Goal: Transaction & Acquisition: Purchase product/service

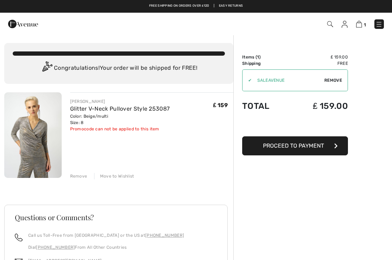
click at [379, 25] on img at bounding box center [378, 24] width 7 height 7
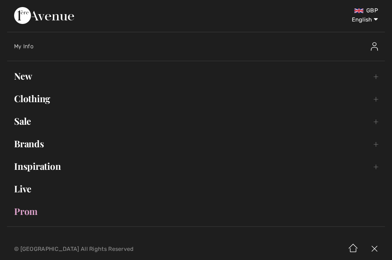
click at [54, 124] on link "Sale Toggle submenu" at bounding box center [195, 120] width 377 height 15
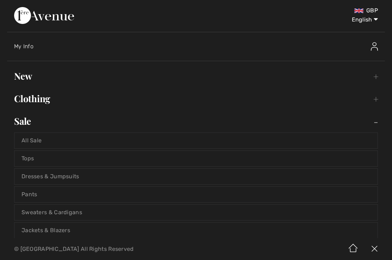
click at [63, 139] on link "All Sale" at bounding box center [195, 140] width 363 height 15
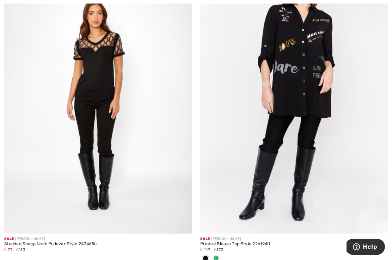
scroll to position [4670, 0]
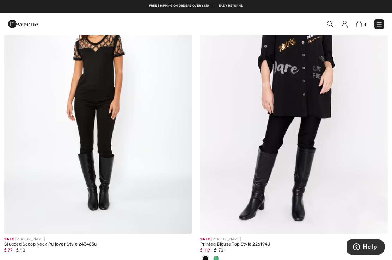
click at [112, 120] on img at bounding box center [97, 93] width 187 height 281
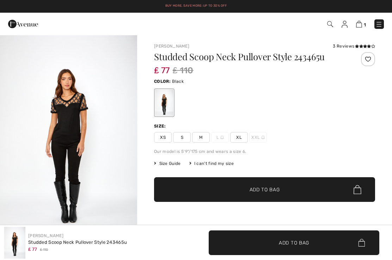
checkbox input "true"
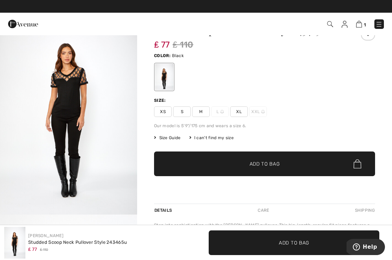
scroll to position [25, 0]
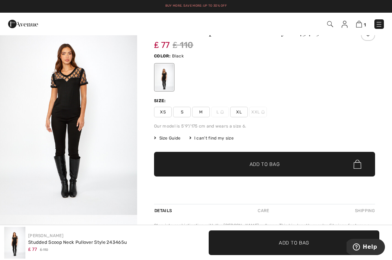
click at [198, 113] on span "M" at bounding box center [201, 112] width 18 height 11
click at [175, 136] on span "Size Guide" at bounding box center [167, 138] width 26 height 6
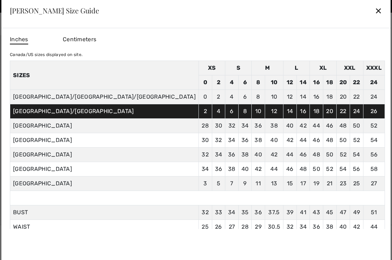
click at [374, 16] on div "✕" at bounding box center [377, 10] width 7 height 15
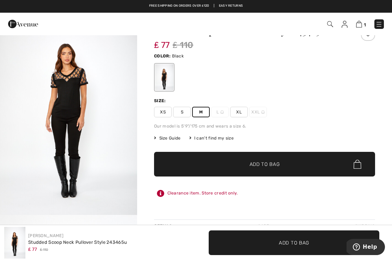
click at [257, 170] on span "✔ Added to Bag Add to Bag" at bounding box center [264, 164] width 221 height 25
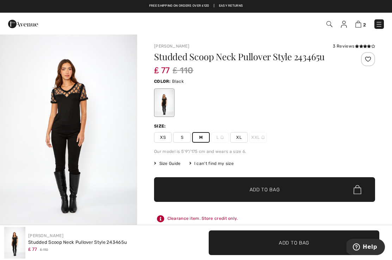
scroll to position [0, 0]
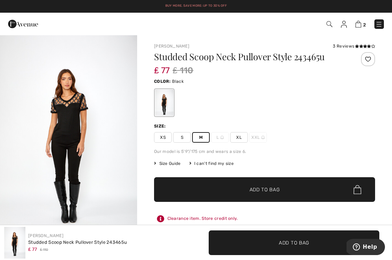
click at [376, 25] on img at bounding box center [378, 24] width 7 height 7
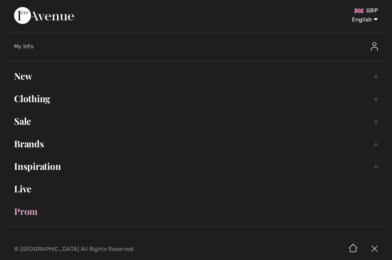
click at [52, 123] on link "Sale Toggle submenu" at bounding box center [195, 120] width 377 height 15
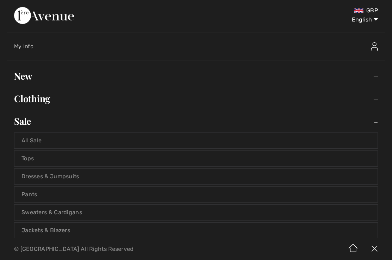
click at [59, 142] on link "All Sale" at bounding box center [195, 140] width 363 height 15
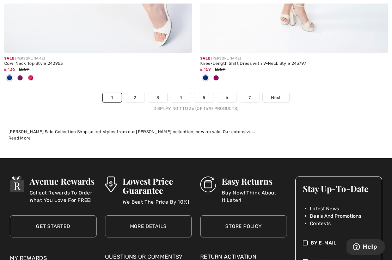
scroll to position [5819, 0]
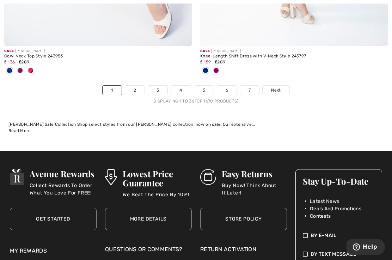
click at [278, 87] on span "Next" at bounding box center [276, 90] width 10 height 6
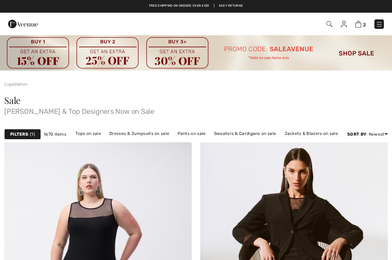
checkbox input "true"
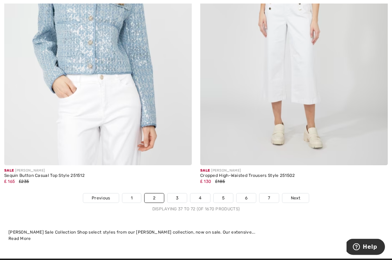
scroll to position [5723, 0]
click at [298, 195] on span "Next" at bounding box center [295, 198] width 10 height 6
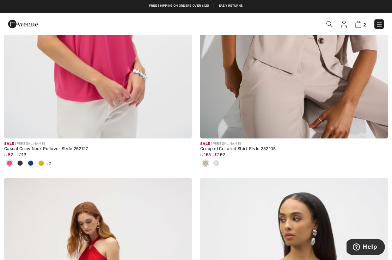
scroll to position [1182, 0]
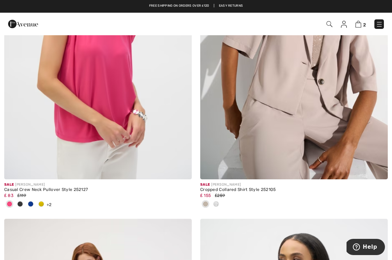
click at [219, 202] on div at bounding box center [216, 205] width 11 height 12
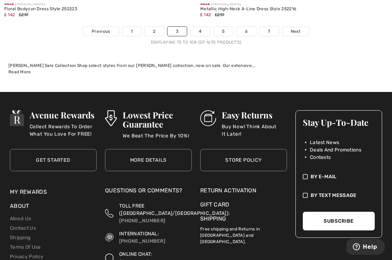
scroll to position [5948, 0]
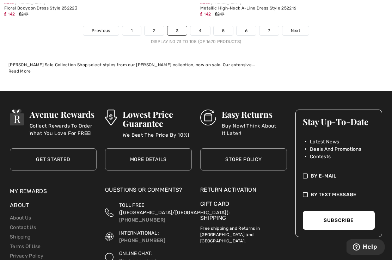
click at [295, 28] on span "Next" at bounding box center [295, 30] width 10 height 6
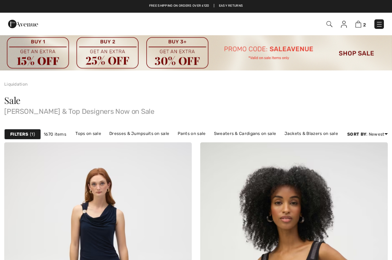
checkbox input "true"
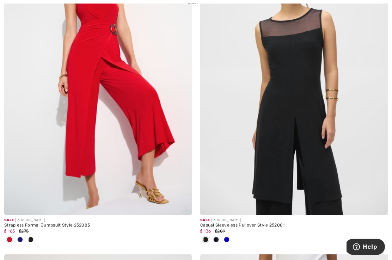
scroll to position [3450, 0]
click at [142, 102] on img at bounding box center [97, 74] width 187 height 281
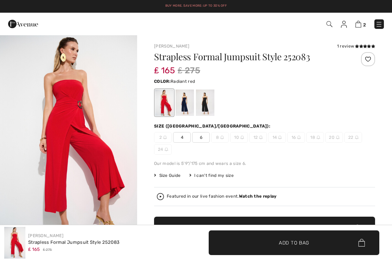
checkbox input "true"
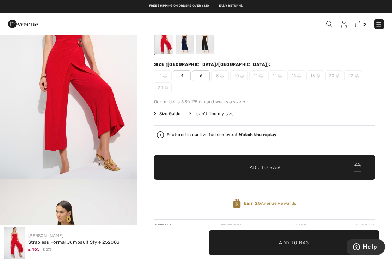
scroll to position [61, 0]
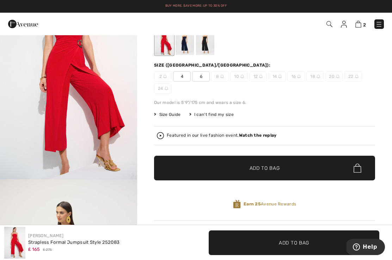
click at [166, 117] on span "Size Guide" at bounding box center [167, 114] width 26 height 6
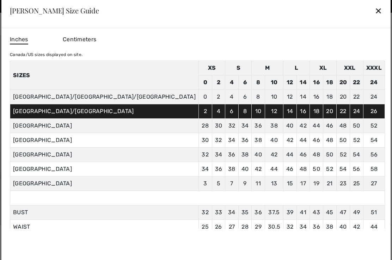
click at [374, 13] on div "✕" at bounding box center [377, 10] width 7 height 15
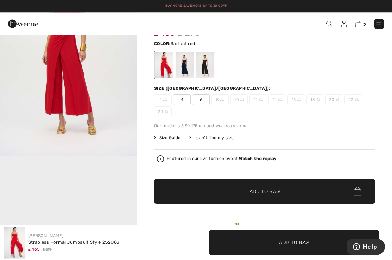
scroll to position [0, 0]
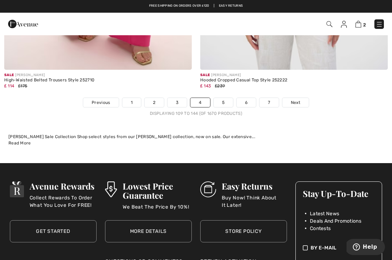
scroll to position [5875, 0]
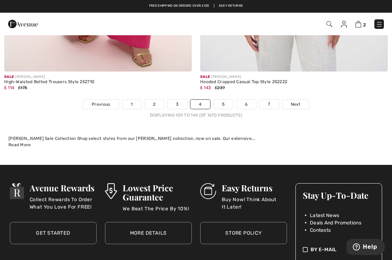
click at [300, 100] on link "Next" at bounding box center [295, 104] width 26 height 9
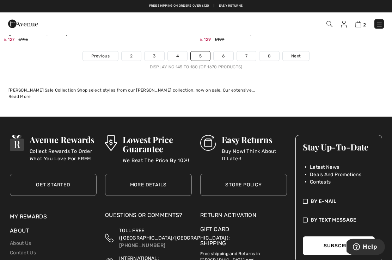
scroll to position [5865, 0]
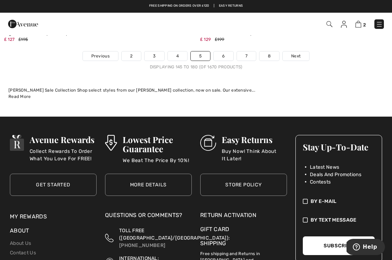
click at [295, 53] on span "Next" at bounding box center [296, 56] width 10 height 6
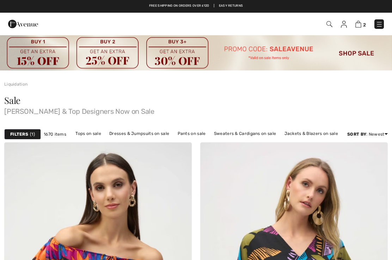
checkbox input "true"
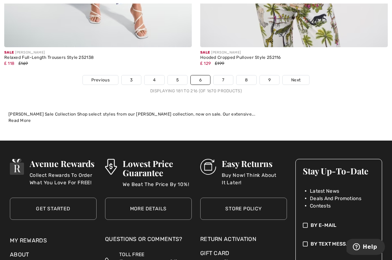
scroll to position [5796, 0]
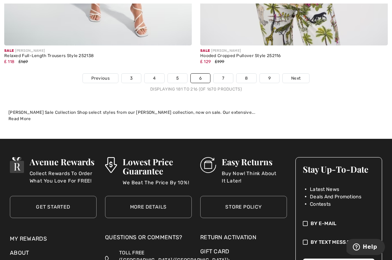
click at [303, 74] on link "Next" at bounding box center [295, 78] width 26 height 9
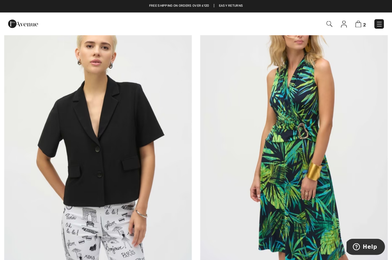
scroll to position [3300, 0]
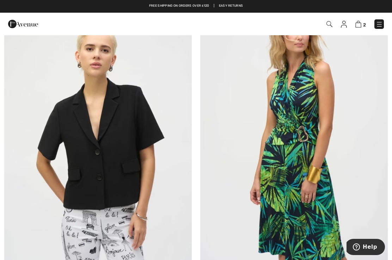
click at [126, 158] on img at bounding box center [97, 142] width 187 height 281
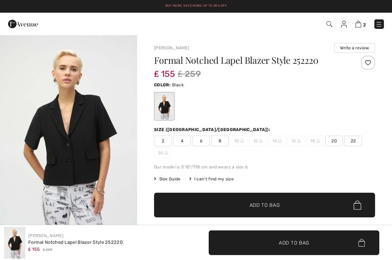
checkbox input "true"
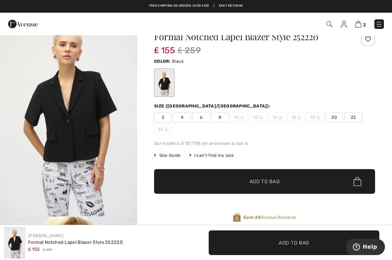
scroll to position [23, 0]
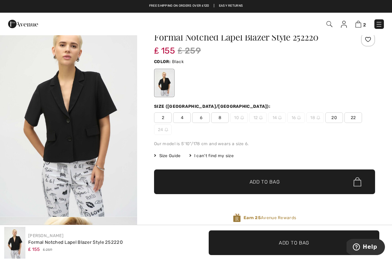
click at [223, 119] on span "8" at bounding box center [220, 117] width 18 height 11
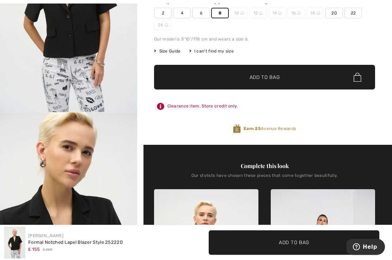
click at [304, 83] on span "✔ Added to Bag Add to Bag" at bounding box center [264, 77] width 221 height 25
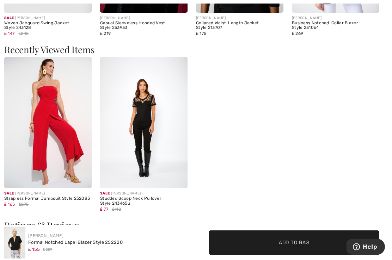
scroll to position [986, 0]
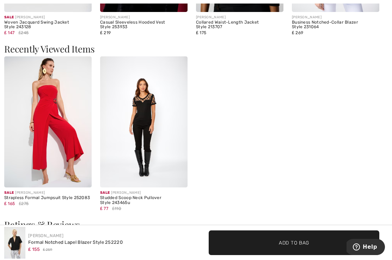
click at [39, 140] on img at bounding box center [47, 121] width 87 height 131
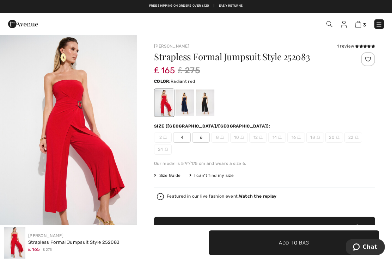
click at [370, 59] on div at bounding box center [368, 59] width 14 height 14
click at [370, 58] on div "Added to Wishlist" at bounding box center [368, 59] width 14 height 14
click at [369, 58] on div at bounding box center [368, 59] width 14 height 14
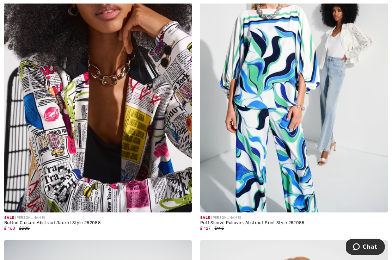
scroll to position [4977, 0]
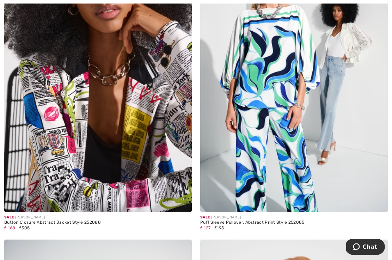
click at [95, 220] on div "Button Closure Abstract Jacket Style 252088" at bounding box center [97, 222] width 187 height 5
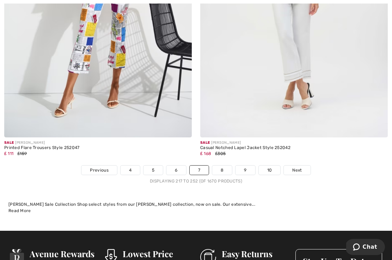
scroll to position [5692, 0]
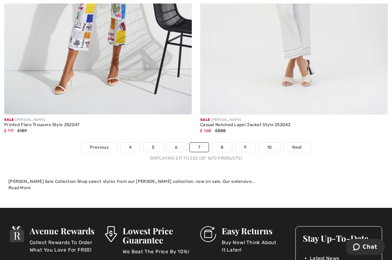
click at [300, 144] on span "Next" at bounding box center [297, 147] width 10 height 6
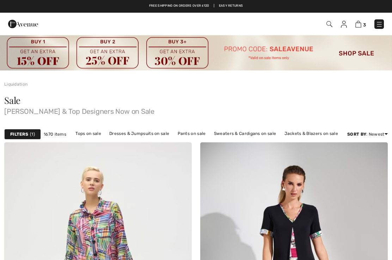
checkbox input "true"
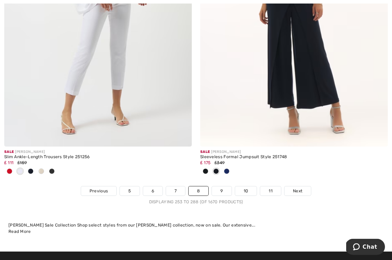
scroll to position [5823, 0]
click at [299, 188] on span "Next" at bounding box center [298, 191] width 10 height 6
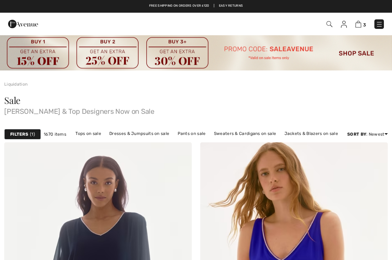
checkbox input "true"
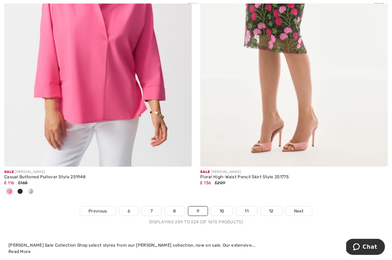
scroll to position [5826, 0]
click at [298, 208] on span "Next" at bounding box center [299, 211] width 10 height 6
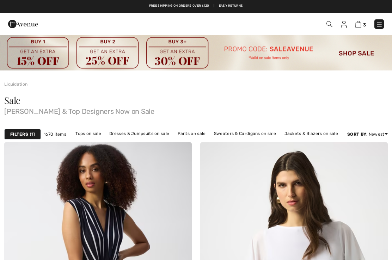
checkbox input "true"
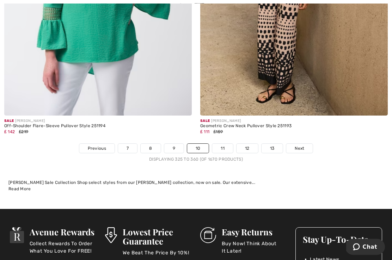
scroll to position [5761, 0]
click at [295, 145] on span "Next" at bounding box center [299, 148] width 10 height 6
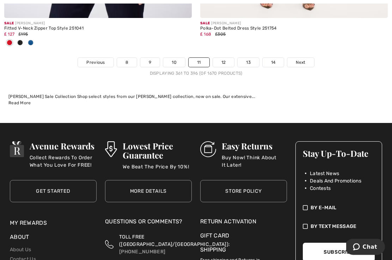
scroll to position [5847, 0]
click at [304, 59] on span "Next" at bounding box center [300, 62] width 10 height 6
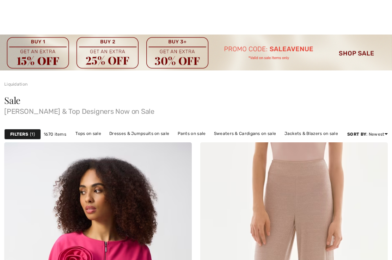
checkbox input "true"
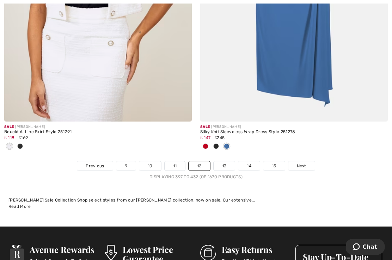
scroll to position [5813, 0]
click at [299, 163] on span "Next" at bounding box center [301, 166] width 10 height 6
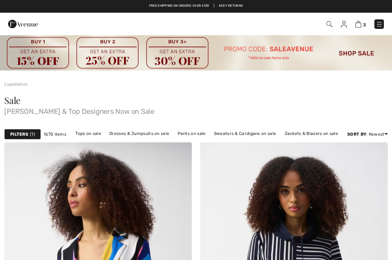
checkbox input "true"
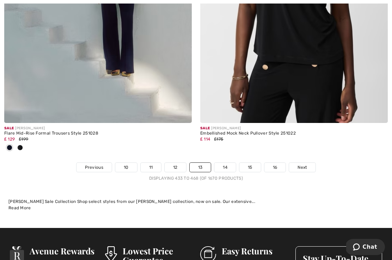
scroll to position [5848, 0]
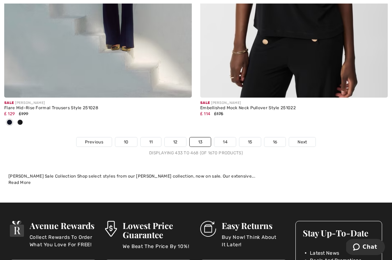
click at [306, 139] on span "Next" at bounding box center [302, 142] width 10 height 6
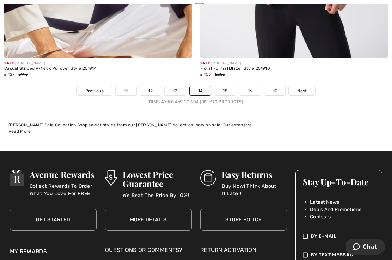
scroll to position [5807, 0]
click at [304, 88] on span "Next" at bounding box center [302, 91] width 10 height 6
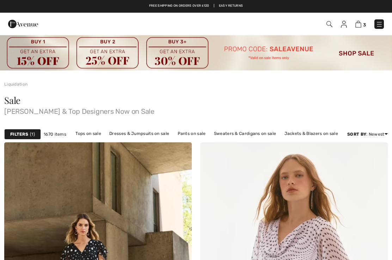
checkbox input "true"
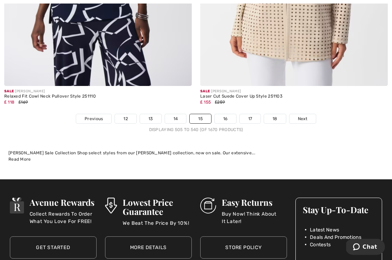
scroll to position [5732, 0]
click at [304, 115] on span "Next" at bounding box center [303, 118] width 10 height 6
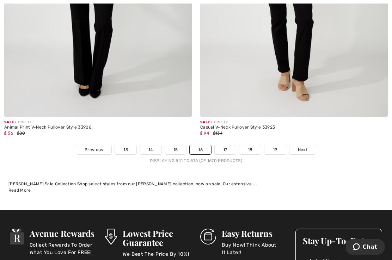
scroll to position [5783, 0]
click at [301, 146] on span "Next" at bounding box center [303, 149] width 10 height 6
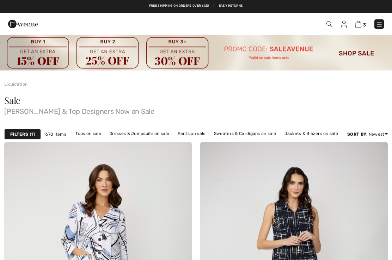
checkbox input "true"
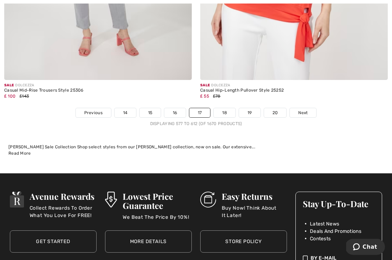
scroll to position [5762, 0]
click at [309, 108] on link "Next" at bounding box center [302, 112] width 26 height 9
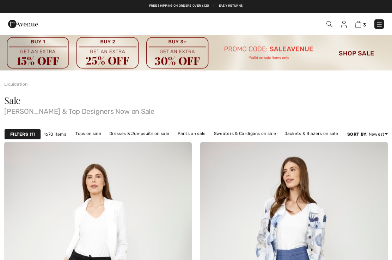
checkbox input "true"
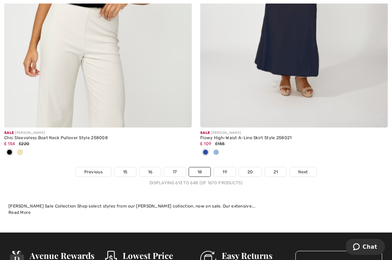
scroll to position [5679, 0]
click at [308, 167] on link "Next" at bounding box center [302, 171] width 26 height 9
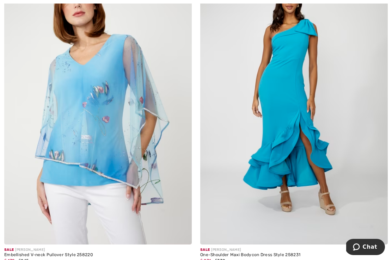
scroll to position [1423, 0]
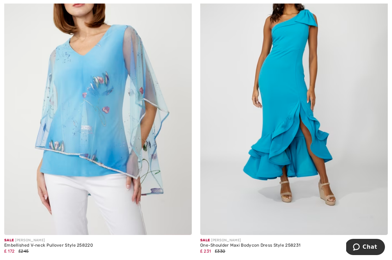
click at [326, 175] on img at bounding box center [293, 94] width 187 height 281
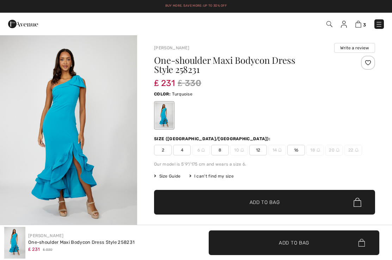
checkbox input "true"
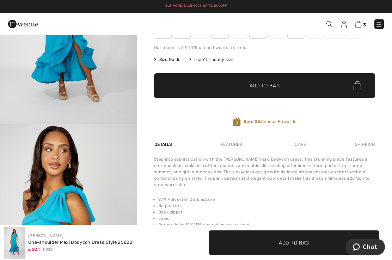
scroll to position [117, 0]
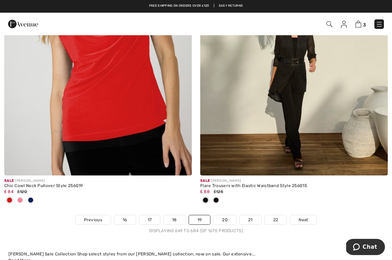
scroll to position [5675, 0]
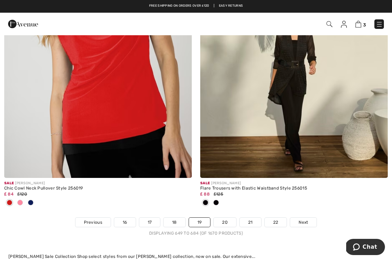
click at [307, 221] on link "Next" at bounding box center [303, 222] width 26 height 9
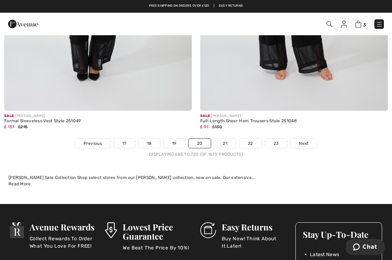
scroll to position [5707, 0]
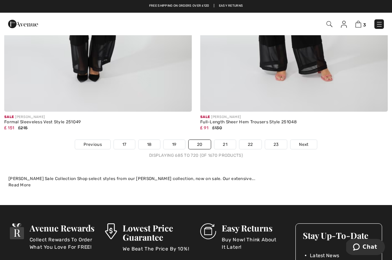
click at [306, 141] on span "Next" at bounding box center [304, 144] width 10 height 6
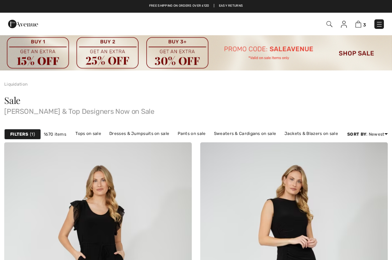
checkbox input "true"
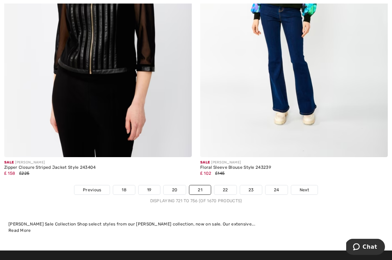
scroll to position [5706, 0]
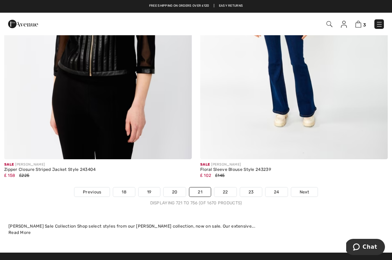
click at [308, 200] on div "Displaying 721 to 756 (of 1670 products)" at bounding box center [196, 203] width 392 height 6
click at [306, 189] on span "Next" at bounding box center [304, 192] width 10 height 6
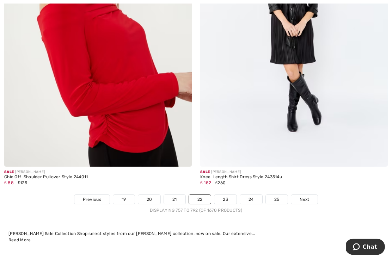
scroll to position [5665, 0]
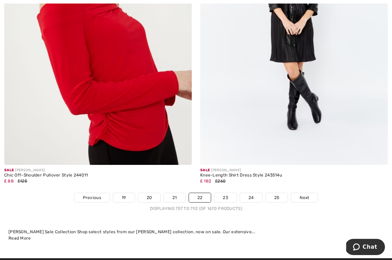
click at [309, 193] on link "Next" at bounding box center [304, 197] width 26 height 9
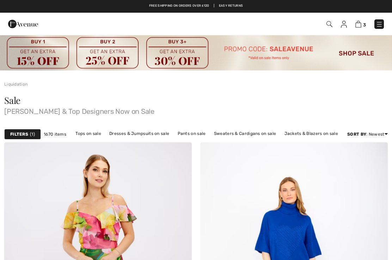
checkbox input "true"
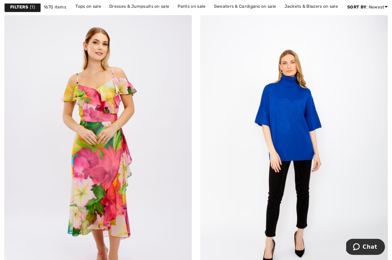
scroll to position [127, 0]
click at [350, 248] on button "Chat" at bounding box center [365, 247] width 40 height 16
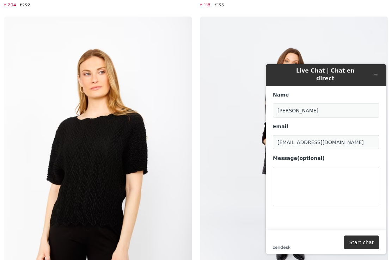
scroll to position [434, 0]
click at [374, 75] on icon "Minimize widget" at bounding box center [375, 75] width 3 height 0
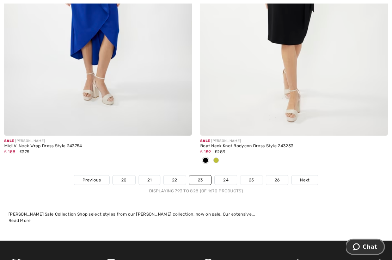
scroll to position [5734, 0]
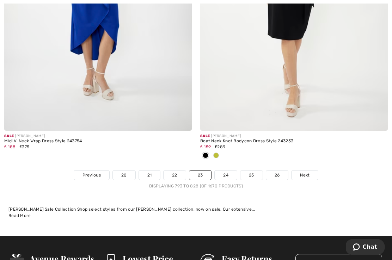
click at [306, 174] on link "Next" at bounding box center [304, 174] width 26 height 9
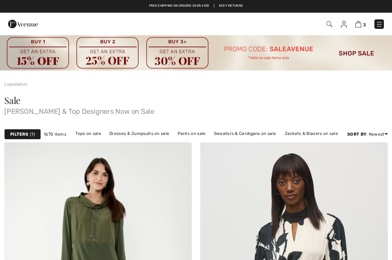
checkbox input "true"
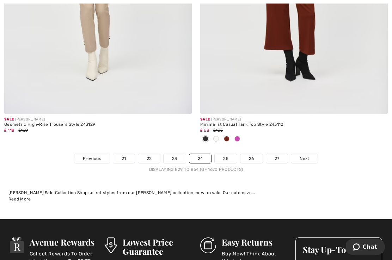
scroll to position [5763, 0]
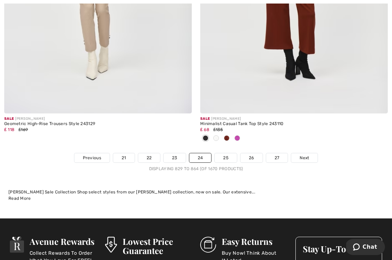
click at [306, 155] on span "Next" at bounding box center [304, 158] width 10 height 6
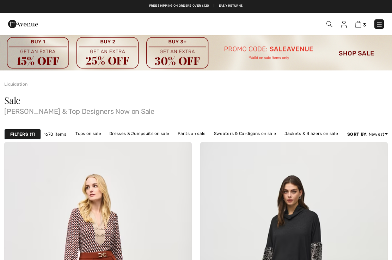
checkbox input "true"
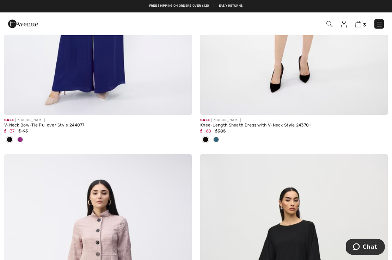
scroll to position [3504, 0]
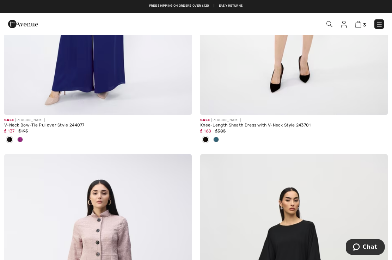
click at [217, 138] on span at bounding box center [216, 140] width 6 height 6
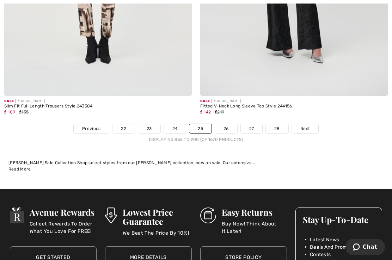
scroll to position [5817, 0]
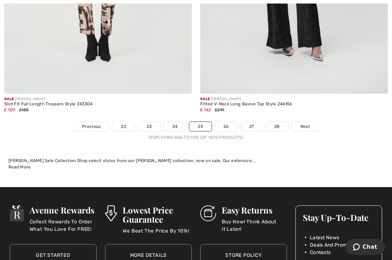
click at [305, 123] on span "Next" at bounding box center [305, 126] width 10 height 6
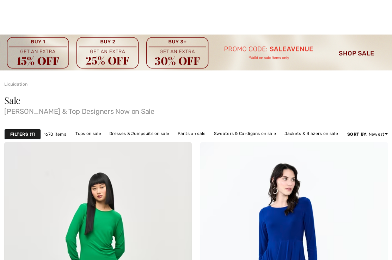
checkbox input "true"
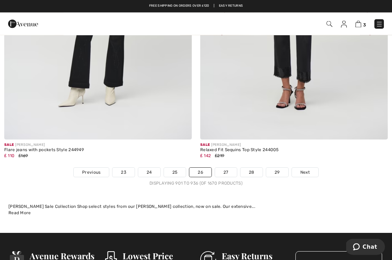
scroll to position [5745, 0]
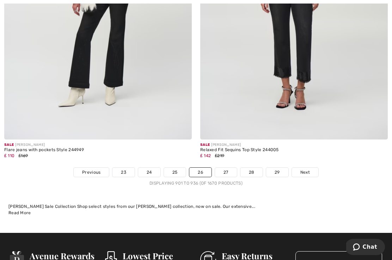
click at [307, 169] on span "Next" at bounding box center [305, 172] width 10 height 6
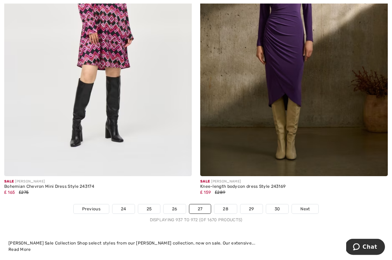
scroll to position [5665, 0]
click at [227, 204] on link "28" at bounding box center [225, 208] width 23 height 9
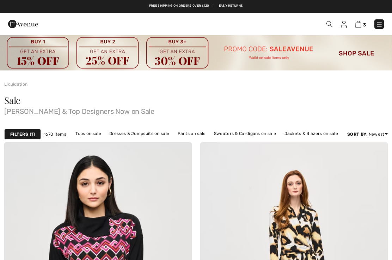
checkbox input "true"
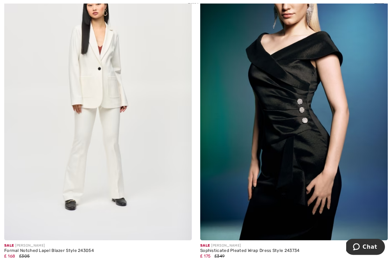
scroll to position [801, 0]
click at [283, 171] on img at bounding box center [293, 99] width 187 height 281
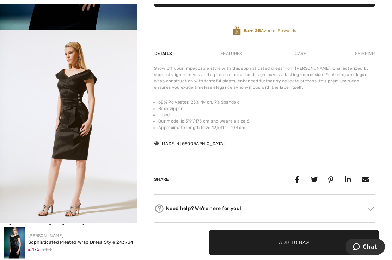
scroll to position [211, 0]
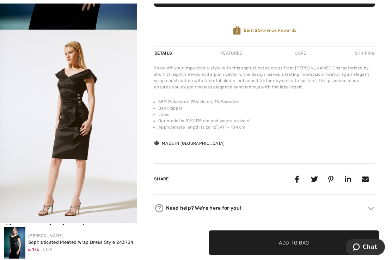
click at [116, 183] on img "2 / 4" at bounding box center [68, 133] width 137 height 206
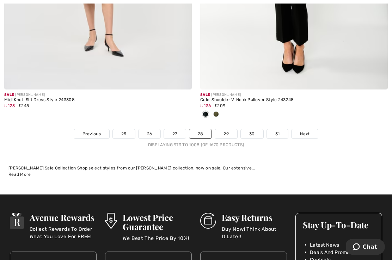
scroll to position [5777, 0]
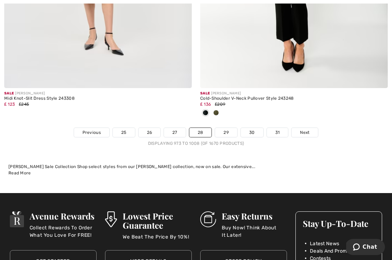
click at [305, 129] on span "Next" at bounding box center [305, 132] width 10 height 6
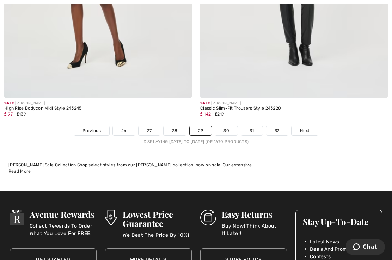
scroll to position [5739, 0]
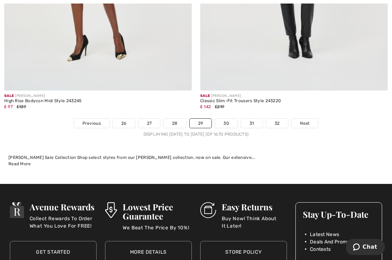
click at [308, 120] on span "Next" at bounding box center [305, 123] width 10 height 6
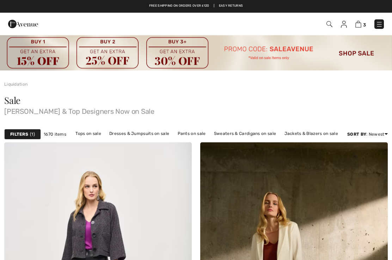
checkbox input "true"
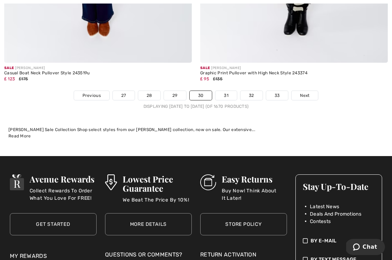
scroll to position [5779, 0]
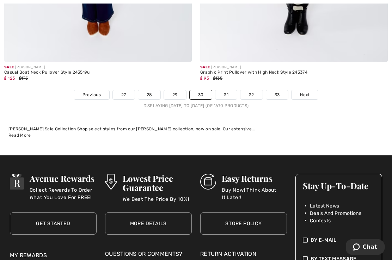
click at [307, 94] on link "Next" at bounding box center [304, 94] width 26 height 9
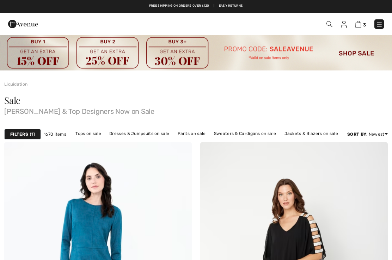
checkbox input "true"
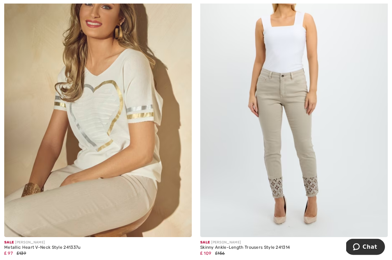
scroll to position [4632, 0]
click at [151, 169] on img at bounding box center [97, 96] width 187 height 281
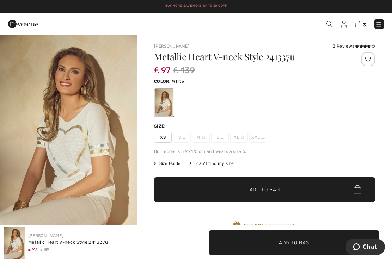
click at [172, 164] on span "Size Guide" at bounding box center [167, 163] width 26 height 6
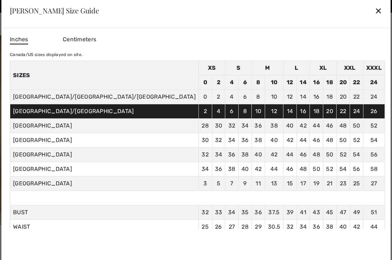
click at [374, 16] on div "✕" at bounding box center [377, 10] width 7 height 15
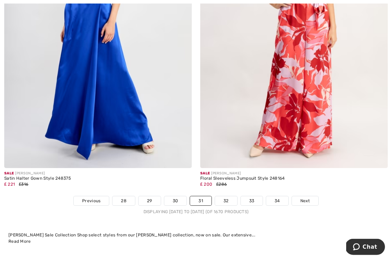
scroll to position [5627, 0]
click at [306, 198] on span "Next" at bounding box center [305, 201] width 10 height 6
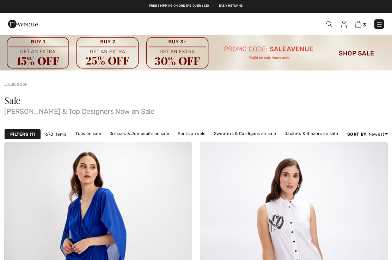
checkbox input "true"
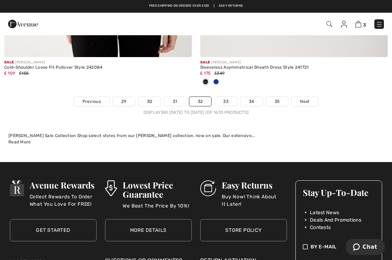
scroll to position [5747, 0]
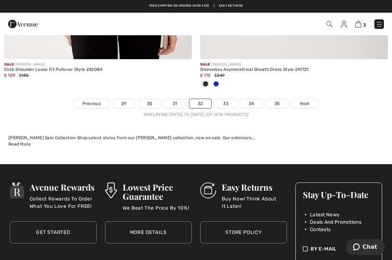
click at [307, 100] on span "Next" at bounding box center [305, 103] width 10 height 6
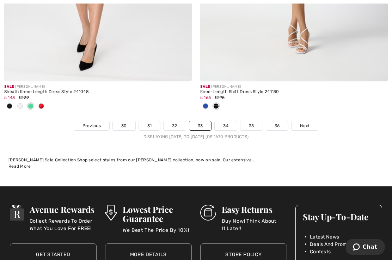
scroll to position [5891, 0]
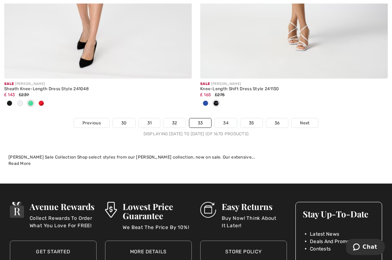
click at [307, 120] on span "Next" at bounding box center [305, 123] width 10 height 6
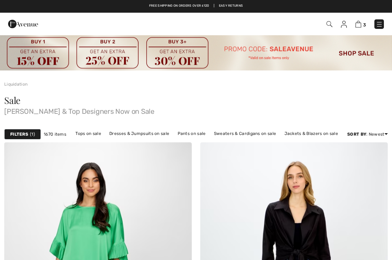
checkbox input "true"
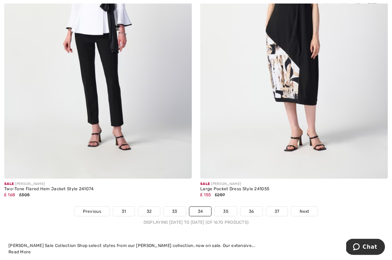
scroll to position [5757, 0]
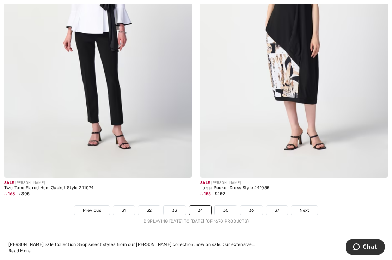
click at [308, 207] on span "Next" at bounding box center [304, 210] width 10 height 6
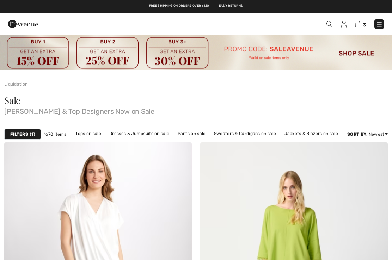
checkbox input "true"
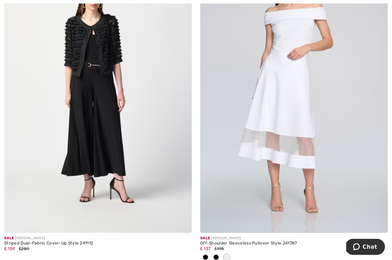
scroll to position [831, 0]
click at [206, 255] on span at bounding box center [205, 257] width 6 height 6
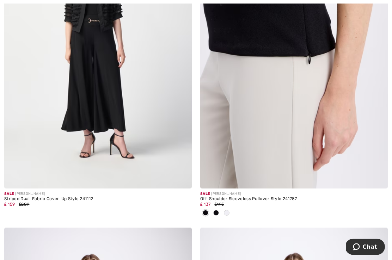
scroll to position [876, 0]
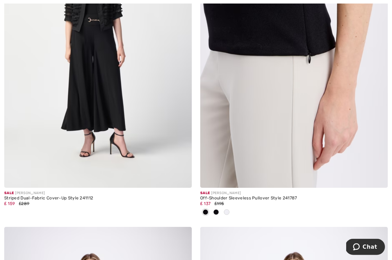
click at [218, 214] on div at bounding box center [216, 213] width 11 height 12
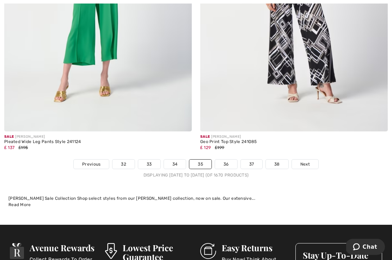
scroll to position [5780, 0]
click at [308, 161] on span "Next" at bounding box center [305, 164] width 10 height 6
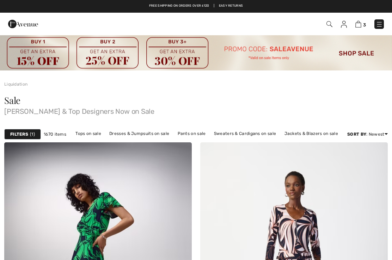
checkbox input "true"
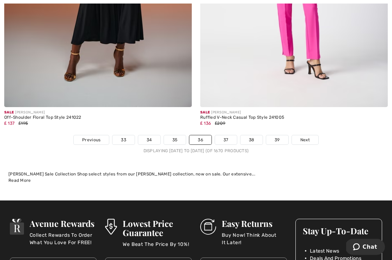
scroll to position [5711, 0]
click at [306, 137] on span "Next" at bounding box center [305, 140] width 10 height 6
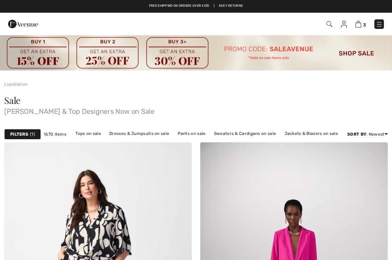
checkbox input "true"
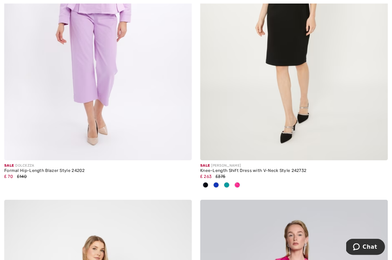
scroll to position [1201, 0]
click at [236, 185] on span at bounding box center [237, 185] width 6 height 6
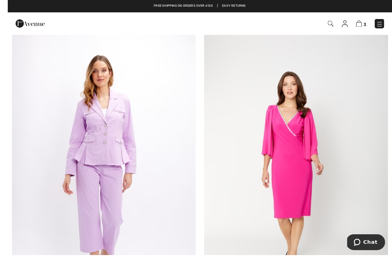
scroll to position [1059, 0]
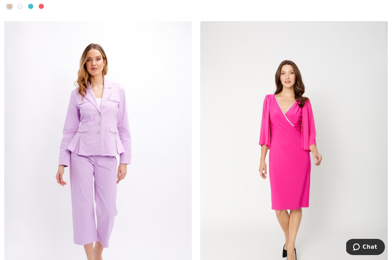
click at [303, 165] on img at bounding box center [293, 161] width 187 height 281
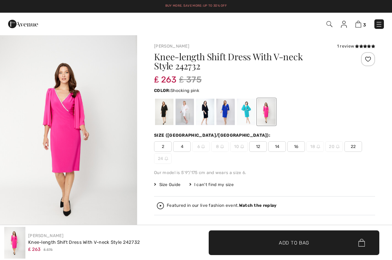
checkbox input "true"
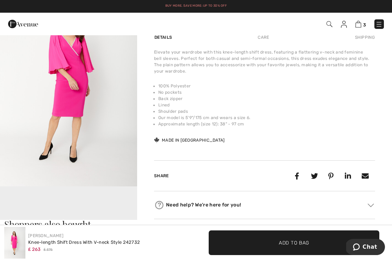
scroll to position [255, 0]
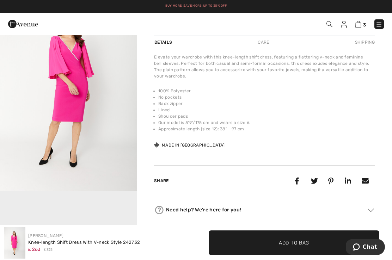
click at [117, 207] on video "Your browser does not support the video tag." at bounding box center [68, 225] width 137 height 69
click at [90, 209] on video "Your browser does not support the video tag." at bounding box center [68, 225] width 137 height 69
click at [117, 143] on img "2 / 5" at bounding box center [68, 89] width 137 height 206
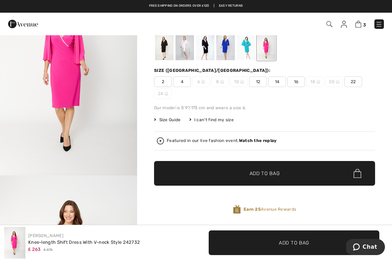
scroll to position [64, 0]
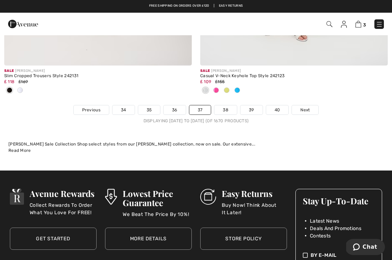
scroll to position [5900, 0]
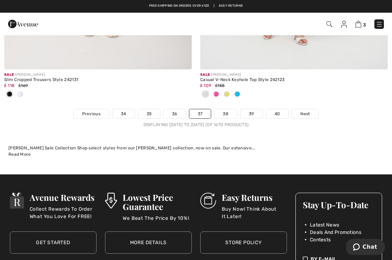
click at [307, 111] on span "Next" at bounding box center [305, 114] width 10 height 6
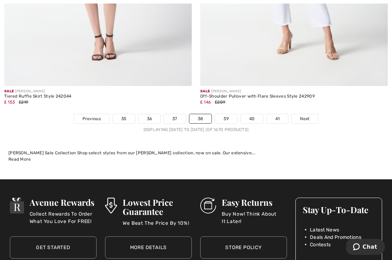
scroll to position [5848, 0]
click at [305, 115] on span "Next" at bounding box center [305, 118] width 10 height 6
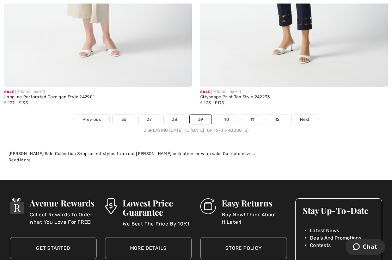
scroll to position [5723, 0]
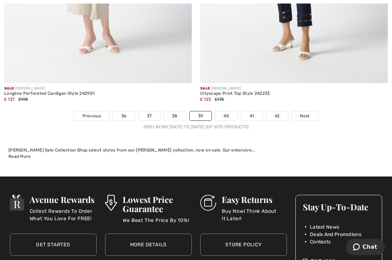
click at [310, 113] on link "Next" at bounding box center [304, 115] width 26 height 9
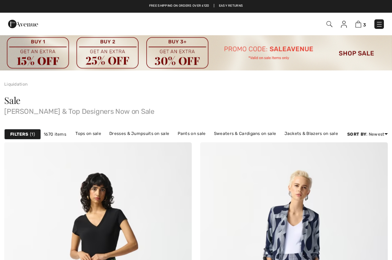
checkbox input "true"
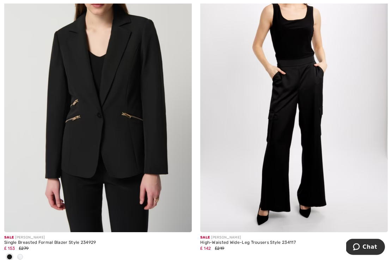
scroll to position [4054, 0]
click at [19, 254] on span at bounding box center [20, 257] width 6 height 6
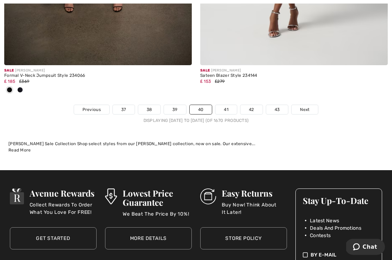
scroll to position [5800, 0]
click at [303, 106] on span "Next" at bounding box center [305, 109] width 10 height 6
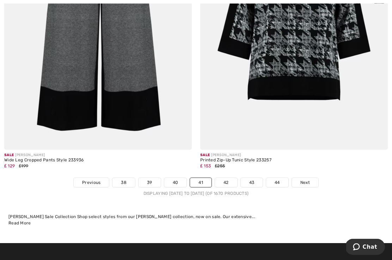
scroll to position [5738, 0]
click at [307, 179] on span "Next" at bounding box center [305, 182] width 10 height 6
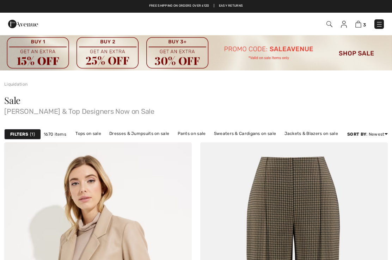
checkbox input "true"
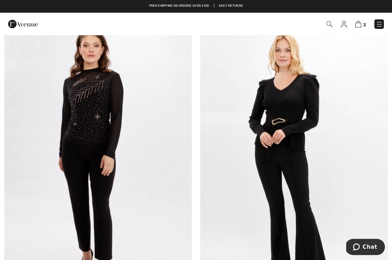
scroll to position [3964, 0]
click at [308, 115] on img at bounding box center [293, 158] width 187 height 281
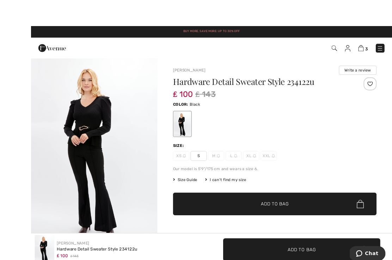
scroll to position [1, 0]
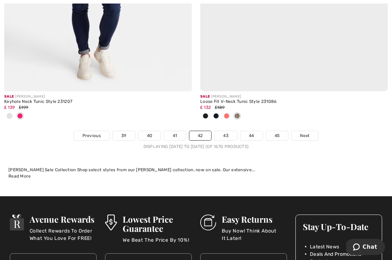
scroll to position [5743, 0]
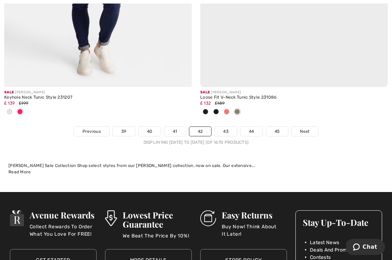
click at [307, 128] on span "Next" at bounding box center [305, 131] width 10 height 6
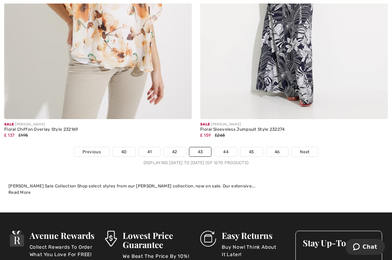
scroll to position [5769, 0]
click at [307, 149] on span "Next" at bounding box center [305, 152] width 10 height 6
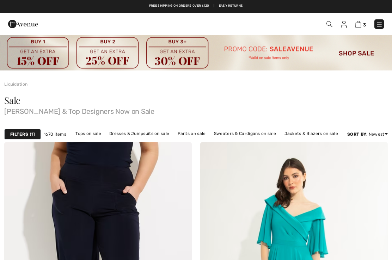
scroll to position [39, 0]
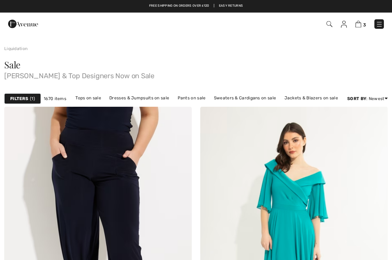
checkbox input "true"
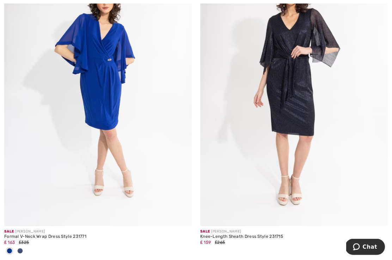
scroll to position [1135, 0]
click at [98, 79] on img at bounding box center [97, 85] width 187 height 281
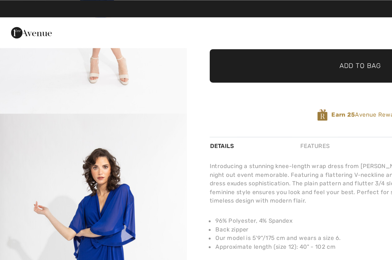
scroll to position [156, 0]
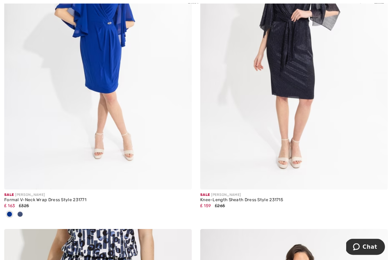
scroll to position [1174, 0]
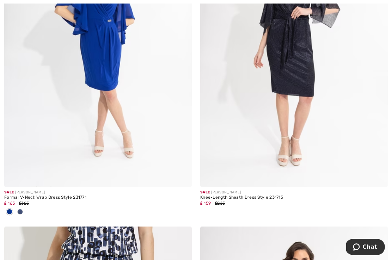
click at [23, 212] on div at bounding box center [20, 212] width 11 height 12
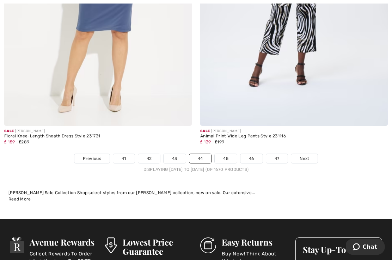
scroll to position [5719, 0]
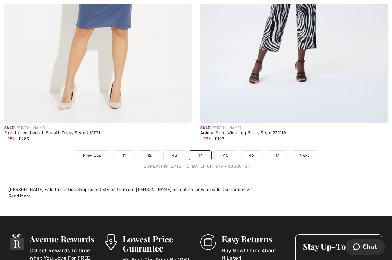
click at [307, 152] on span "Next" at bounding box center [304, 155] width 10 height 6
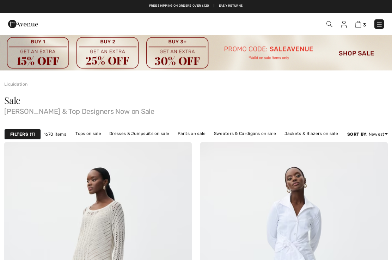
checkbox input "true"
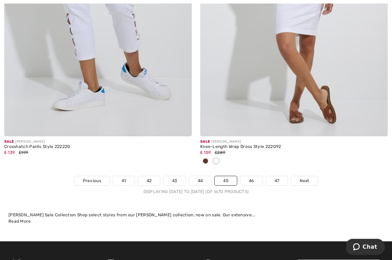
scroll to position [5694, 0]
click at [305, 180] on link "Next" at bounding box center [304, 180] width 26 height 9
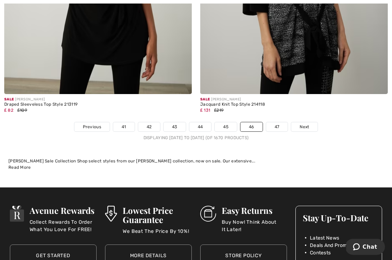
scroll to position [5713, 0]
click at [306, 124] on span "Next" at bounding box center [304, 127] width 10 height 6
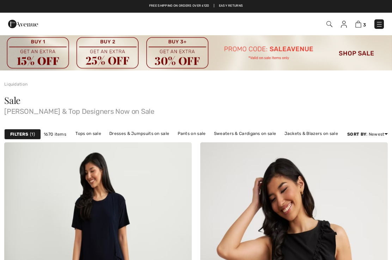
checkbox input "true"
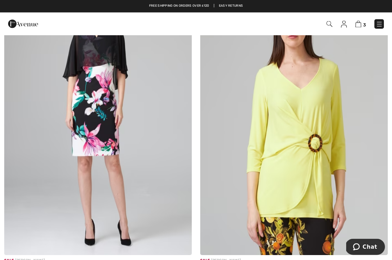
scroll to position [1709, 0]
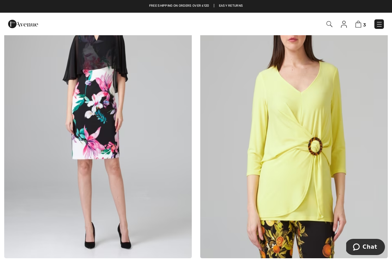
click at [377, 24] on img at bounding box center [378, 24] width 7 height 7
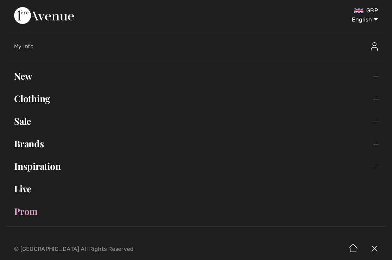
click at [32, 119] on link "Sale Toggle submenu" at bounding box center [195, 120] width 377 height 15
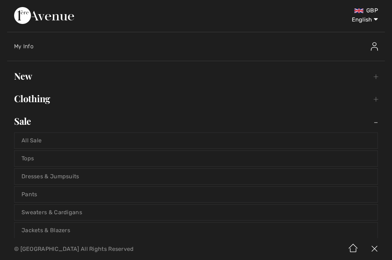
click at [22, 180] on link "Dresses & Jumpsuits" at bounding box center [195, 176] width 363 height 15
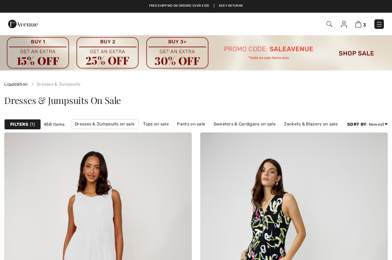
checkbox input "true"
click at [296, 95] on div "Dresses & Jumpsuits On Sale" at bounding box center [196, 101] width 392 height 29
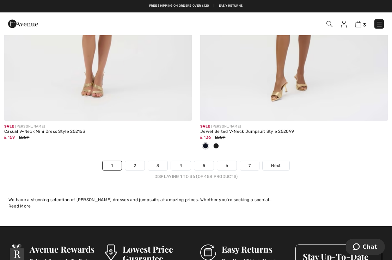
scroll to position [5815, 0]
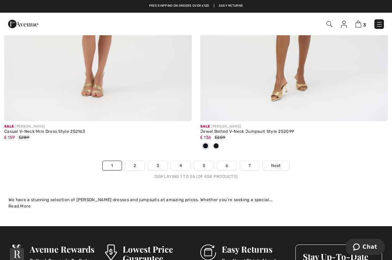
click at [282, 161] on link "Next" at bounding box center [275, 165] width 26 height 9
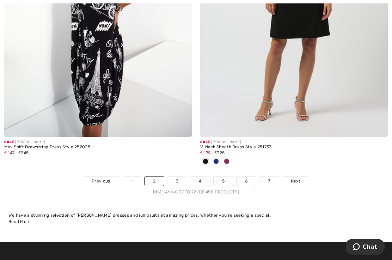
scroll to position [5683, 0]
click at [296, 178] on span "Next" at bounding box center [295, 181] width 10 height 6
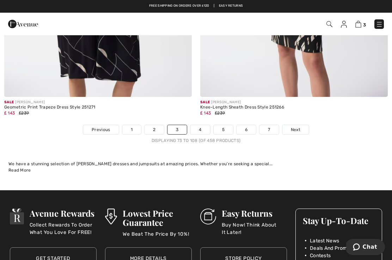
scroll to position [5817, 0]
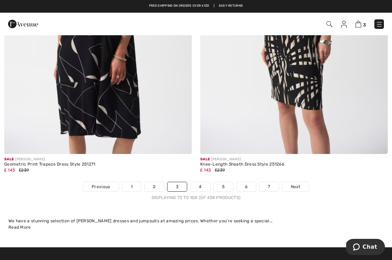
click at [296, 183] on span "Next" at bounding box center [295, 186] width 10 height 6
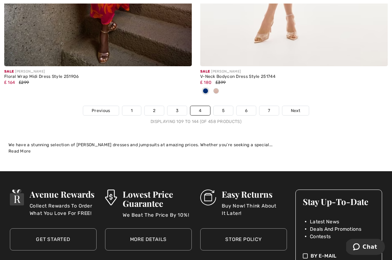
scroll to position [5812, 0]
click at [294, 109] on link "Next" at bounding box center [295, 110] width 26 height 9
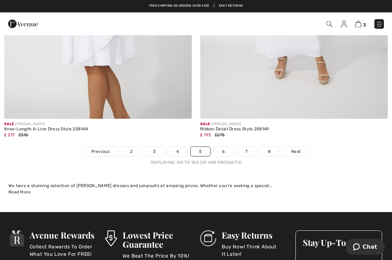
scroll to position [5701, 0]
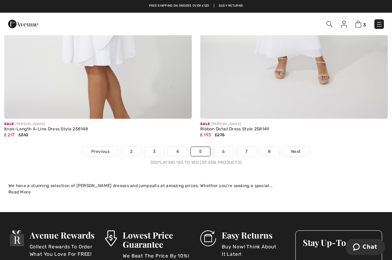
click at [297, 148] on span "Next" at bounding box center [296, 151] width 10 height 6
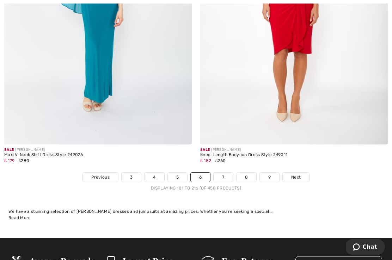
scroll to position [5692, 0]
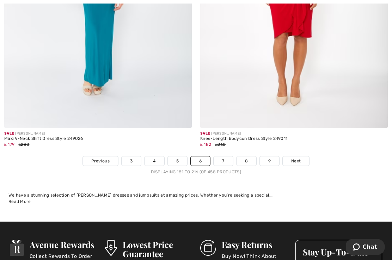
click at [293, 158] on span "Next" at bounding box center [296, 161] width 10 height 6
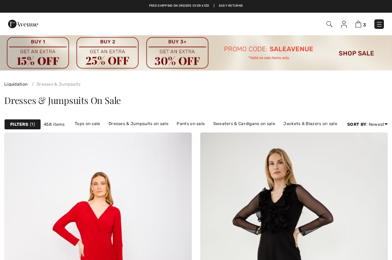
checkbox input "true"
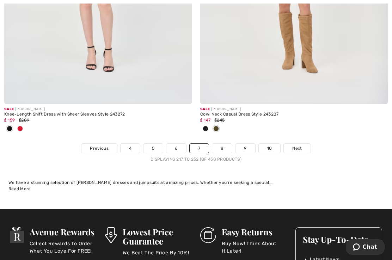
scroll to position [5815, 0]
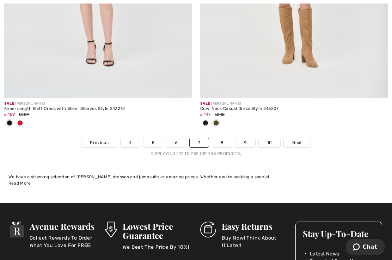
click at [292, 140] on span "Next" at bounding box center [297, 142] width 10 height 6
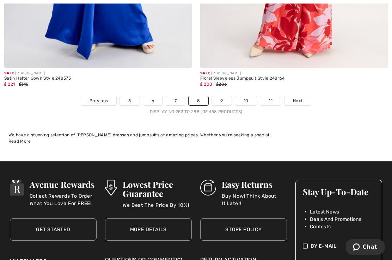
scroll to position [5755, 0]
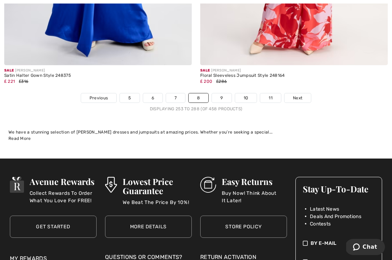
click at [295, 96] on link "Next" at bounding box center [297, 97] width 26 height 9
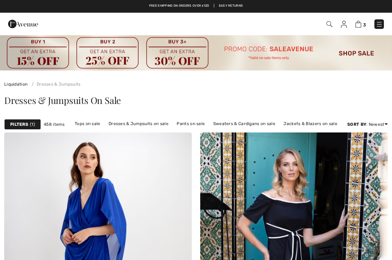
checkbox input "true"
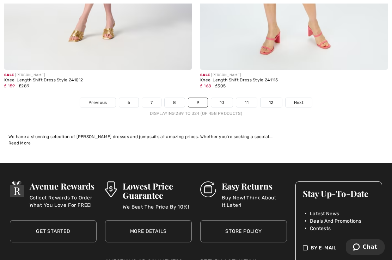
scroll to position [5837, 0]
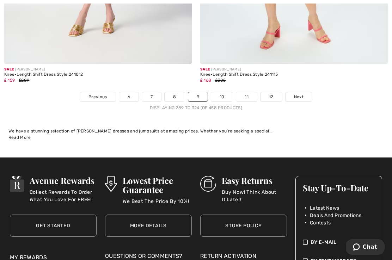
click at [296, 96] on link "Next" at bounding box center [298, 96] width 26 height 9
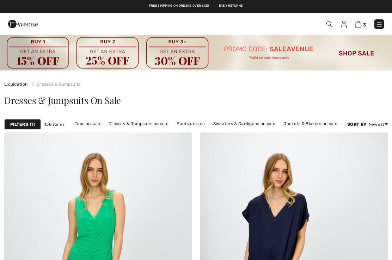
checkbox input "true"
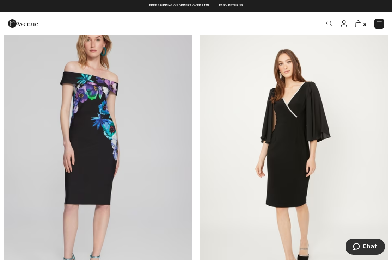
scroll to position [3628, 0]
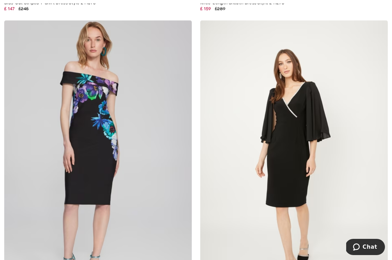
click at [290, 155] on img at bounding box center [293, 160] width 187 height 281
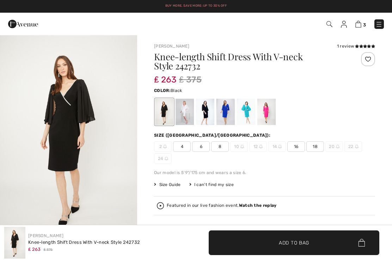
checkbox input "true"
click at [179, 116] on div at bounding box center [184, 112] width 18 height 26
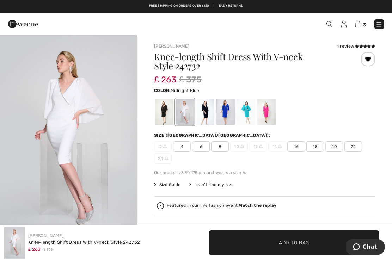
click at [207, 119] on div at bounding box center [205, 112] width 18 height 26
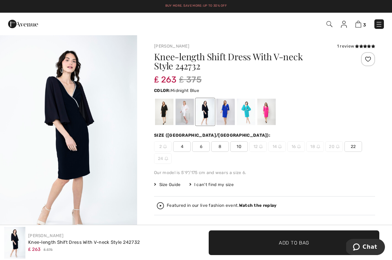
click at [226, 123] on div at bounding box center [225, 112] width 18 height 26
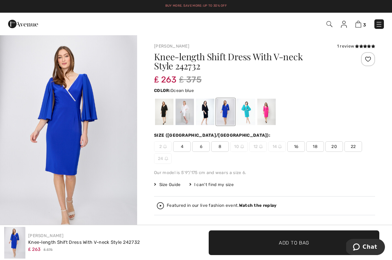
click at [247, 118] on div at bounding box center [246, 112] width 18 height 26
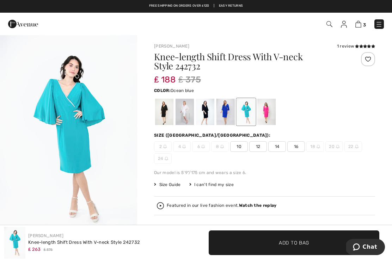
click at [268, 118] on div at bounding box center [266, 112] width 18 height 26
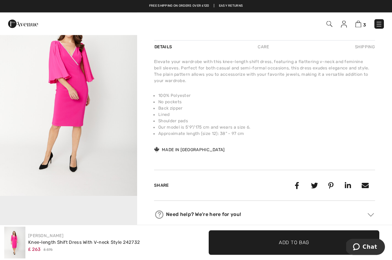
scroll to position [240, 0]
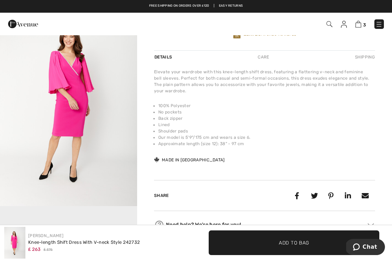
click at [44, 220] on video "Your browser does not support the video tag." at bounding box center [68, 240] width 137 height 69
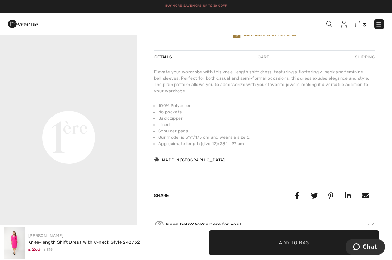
scroll to position [172, 0]
click at [93, 102] on video "Your browser does not support the video tag." at bounding box center [68, 68] width 137 height 69
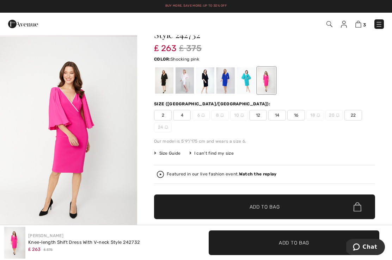
scroll to position [28, 0]
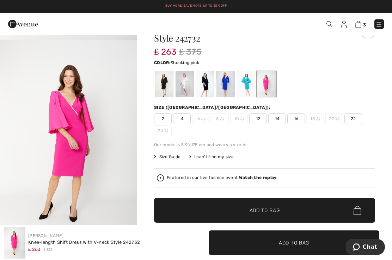
click at [115, 157] on img "2 / 5" at bounding box center [68, 143] width 137 height 206
click at [357, 53] on div at bounding box center [356, 41] width 37 height 34
click at [357, 24] on img at bounding box center [358, 24] width 6 height 7
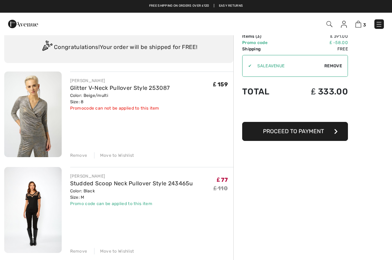
scroll to position [14, 0]
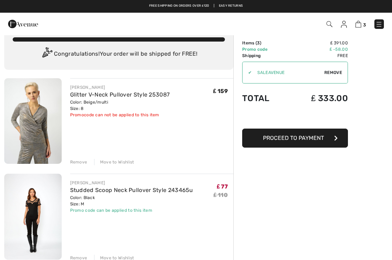
click at [86, 164] on div "Remove" at bounding box center [78, 162] width 17 height 6
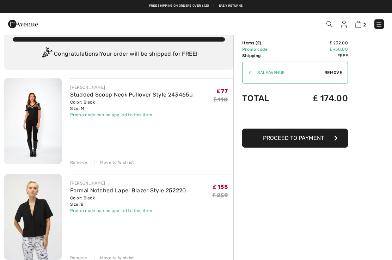
click at [325, 141] on button "Proceed to Payment" at bounding box center [295, 138] width 106 height 19
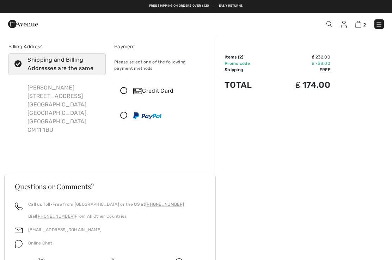
click at [127, 91] on icon at bounding box center [123, 90] width 19 height 7
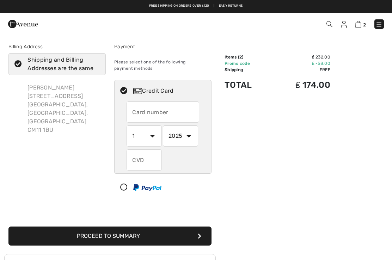
click at [164, 113] on input "text" at bounding box center [162, 111] width 73 height 21
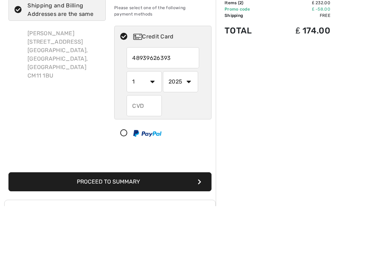
type input "489396263937"
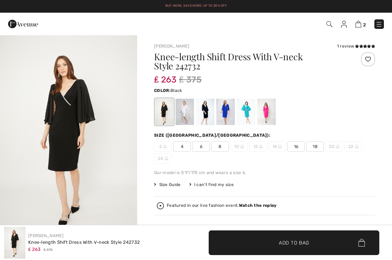
checkbox input "true"
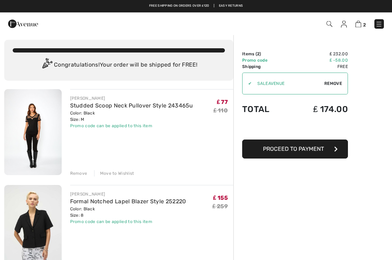
scroll to position [2, 0]
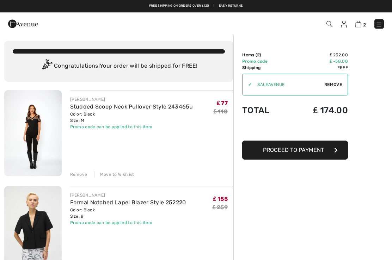
click at [311, 155] on button "Proceed to Payment" at bounding box center [295, 150] width 106 height 19
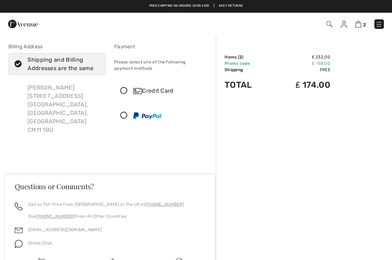
click at [126, 92] on icon at bounding box center [123, 90] width 19 height 7
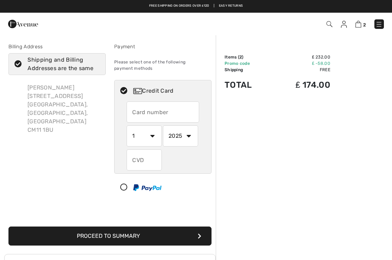
click at [146, 114] on input "text" at bounding box center [162, 111] width 73 height 21
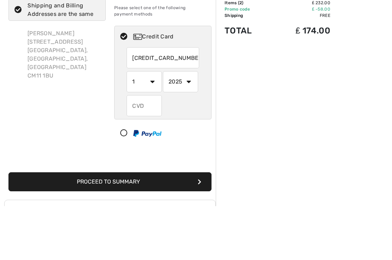
type input "4893962639375818"
click at [154, 125] on select "1 2 3 4 5 6 7 8 9 10 11 12" at bounding box center [143, 135] width 35 height 21
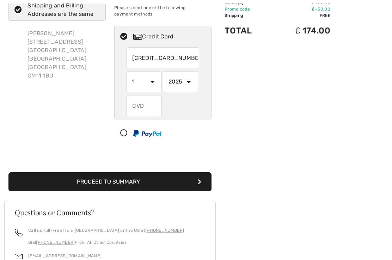
select select "2"
click at [190, 85] on select "2025 2026 2027 2028 2029 2030 2031 2032 2033 2034 2035" at bounding box center [180, 81] width 35 height 21
click at [188, 84] on select "2025 2026 2027 2028 2029 2030 2031 2032 2033 2034 2035" at bounding box center [180, 81] width 35 height 21
click at [189, 82] on select "2025 2026 2027 2028 2029 2030 2031 2032 2033 2034 2035" at bounding box center [180, 81] width 35 height 21
select select "2027"
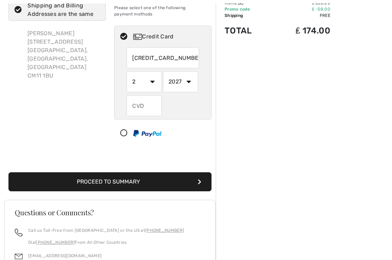
click at [155, 107] on input "text" at bounding box center [143, 105] width 35 height 21
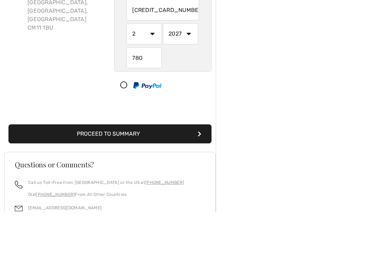
scroll to position [102, 0]
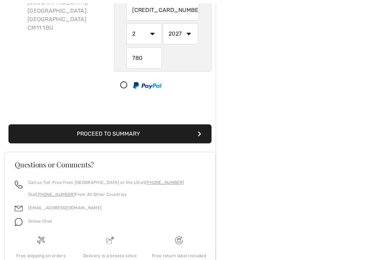
type input "780"
click at [131, 136] on button "Proceed to Summary" at bounding box center [109, 133] width 203 height 19
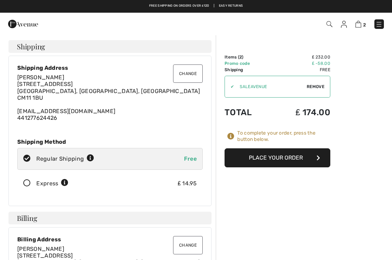
click at [300, 162] on button "Place Your Order" at bounding box center [277, 157] width 106 height 19
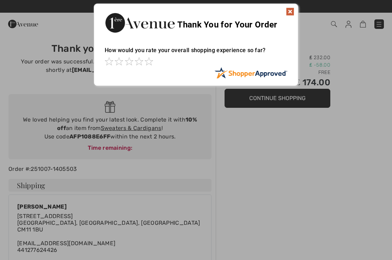
click at [289, 11] on img at bounding box center [290, 11] width 8 height 8
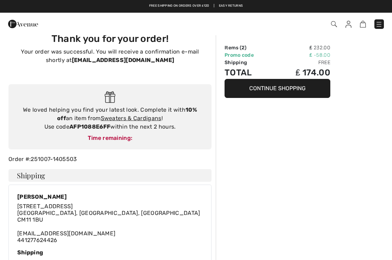
scroll to position [8, 0]
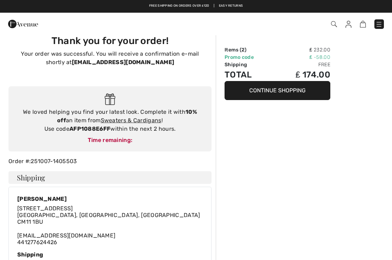
click at [349, 27] on img at bounding box center [348, 24] width 6 height 7
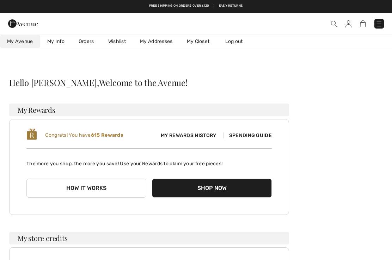
click at [378, 26] on img at bounding box center [378, 23] width 7 height 7
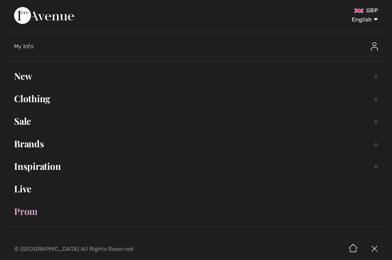
click at [30, 216] on link "Prom" at bounding box center [195, 211] width 377 height 15
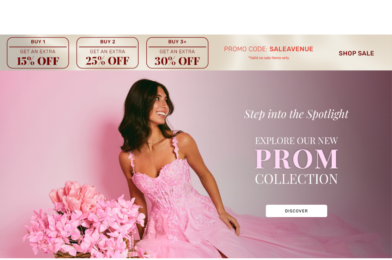
checkbox input "true"
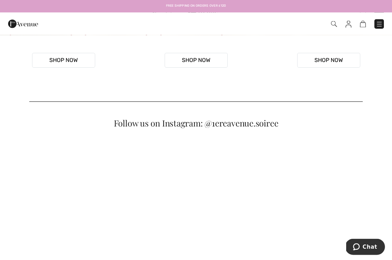
scroll to position [281, 0]
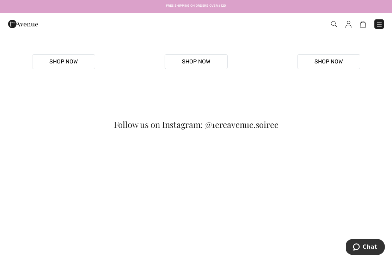
click at [192, 69] on button "Shop Now" at bounding box center [195, 61] width 63 height 15
click at [376, 27] on img at bounding box center [378, 24] width 7 height 7
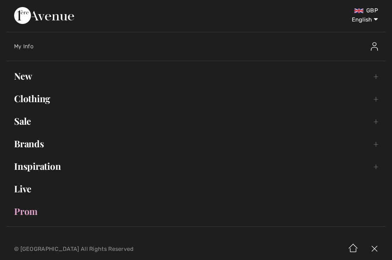
click at [375, 20] on select "English Français" at bounding box center [359, 18] width 37 height 21
click at [373, 48] on img at bounding box center [373, 46] width 7 height 8
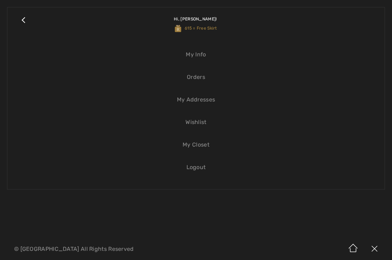
click at [199, 171] on link "Logout" at bounding box center [195, 167] width 363 height 15
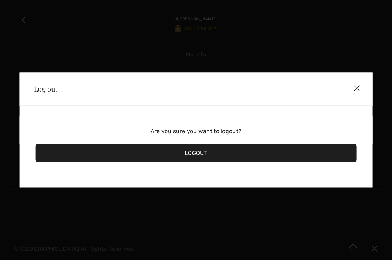
click at [244, 156] on div "Logout" at bounding box center [196, 153] width 321 height 18
